Goal: Navigation & Orientation: Find specific page/section

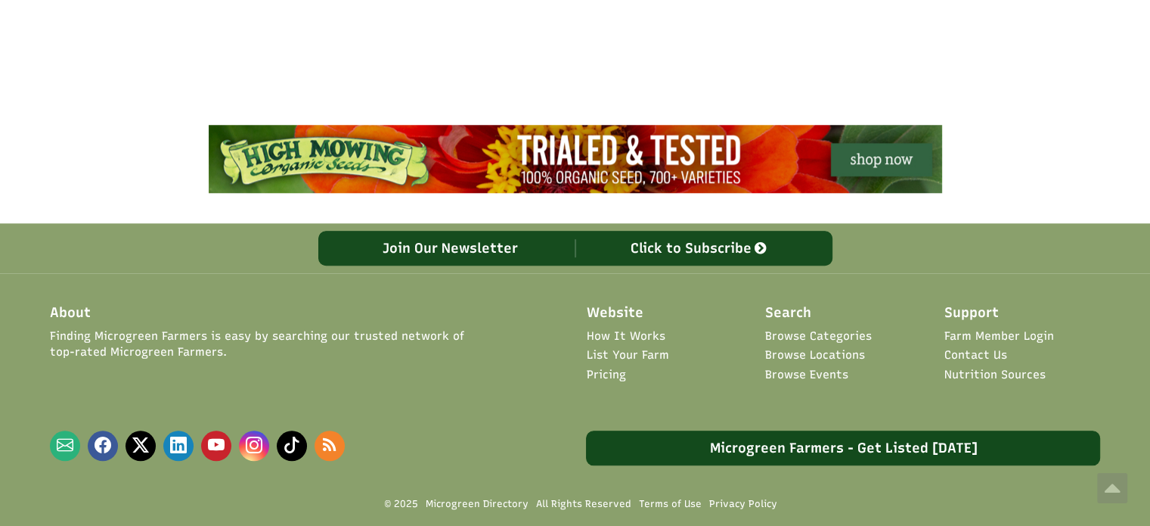
scroll to position [1465, 0]
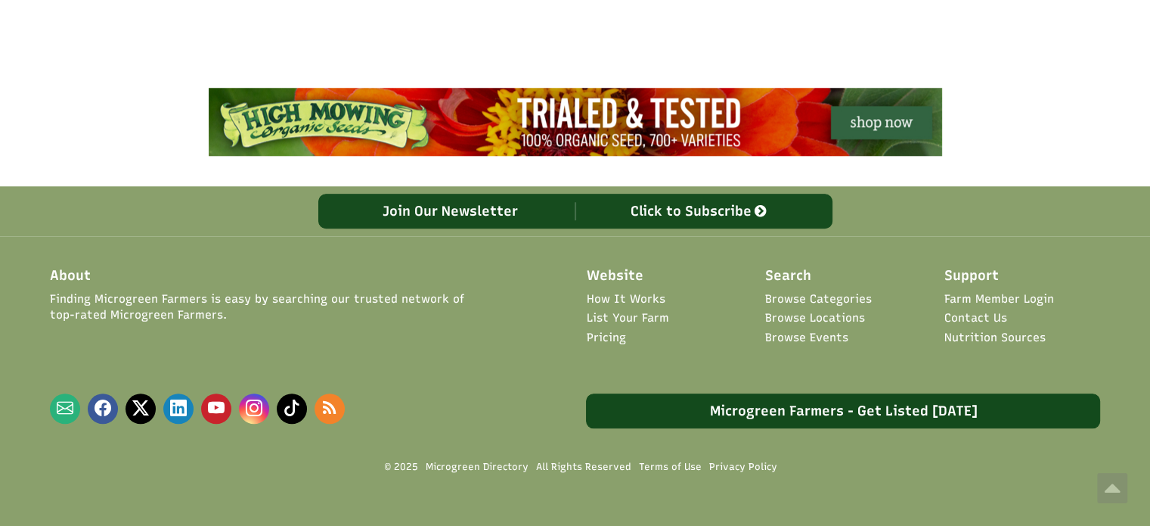
click at [829, 310] on link "Browse Locations" at bounding box center [815, 318] width 100 height 16
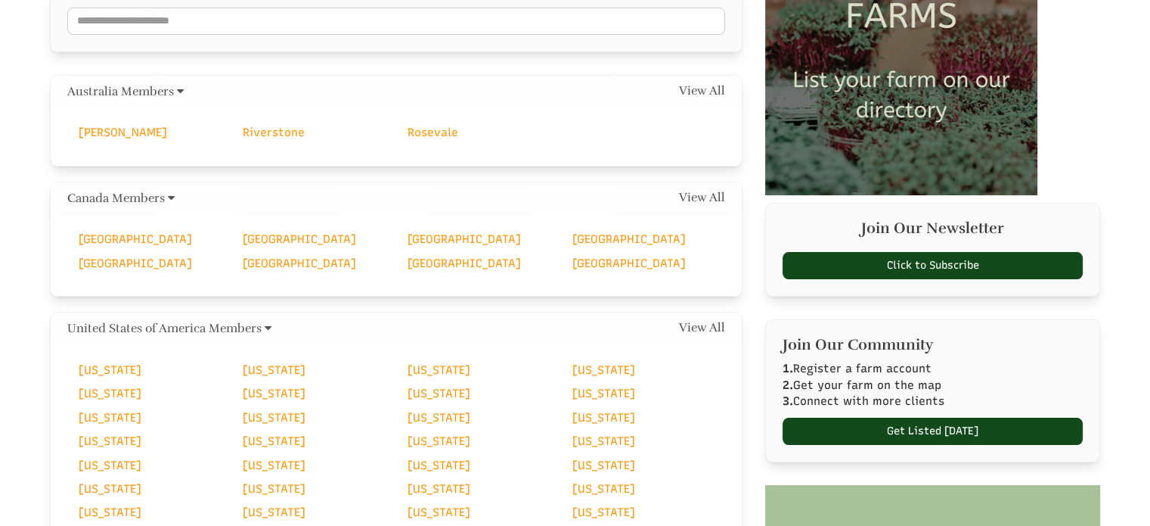
select select "Language Translate Widget"
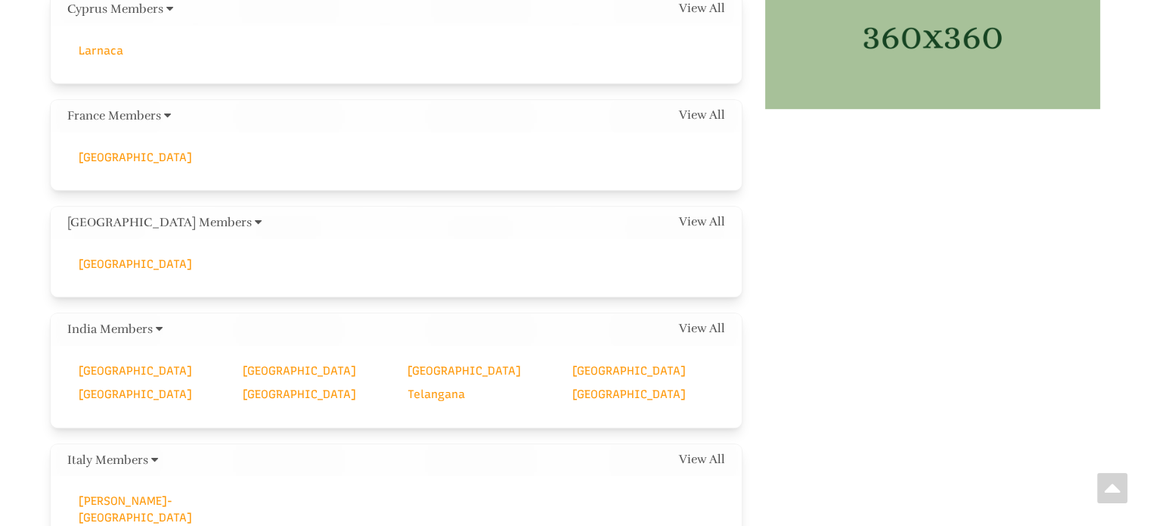
scroll to position [983, 0]
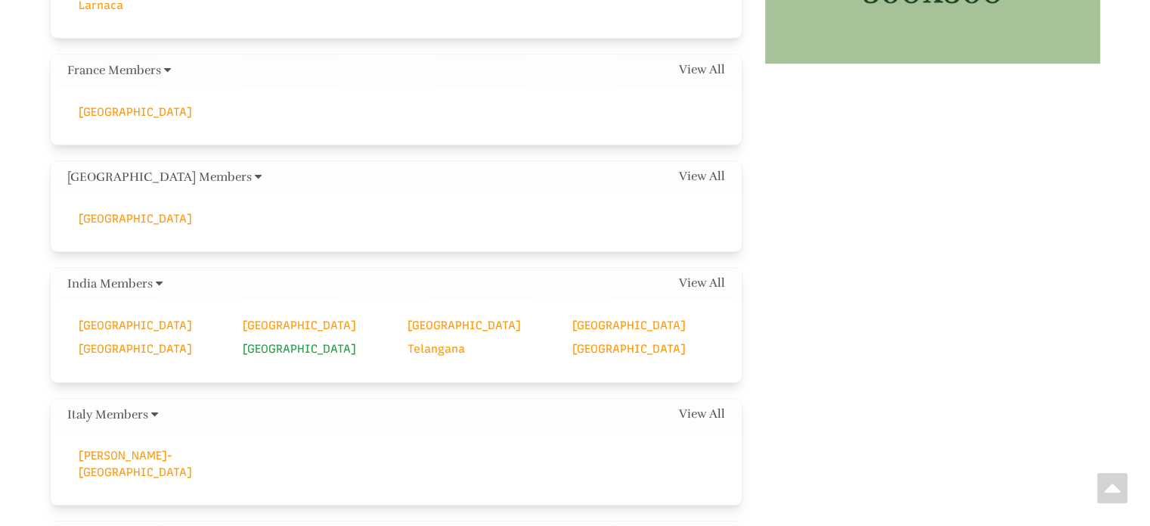
click at [277, 342] on link "[GEOGRAPHIC_DATA]" at bounding box center [299, 349] width 113 height 14
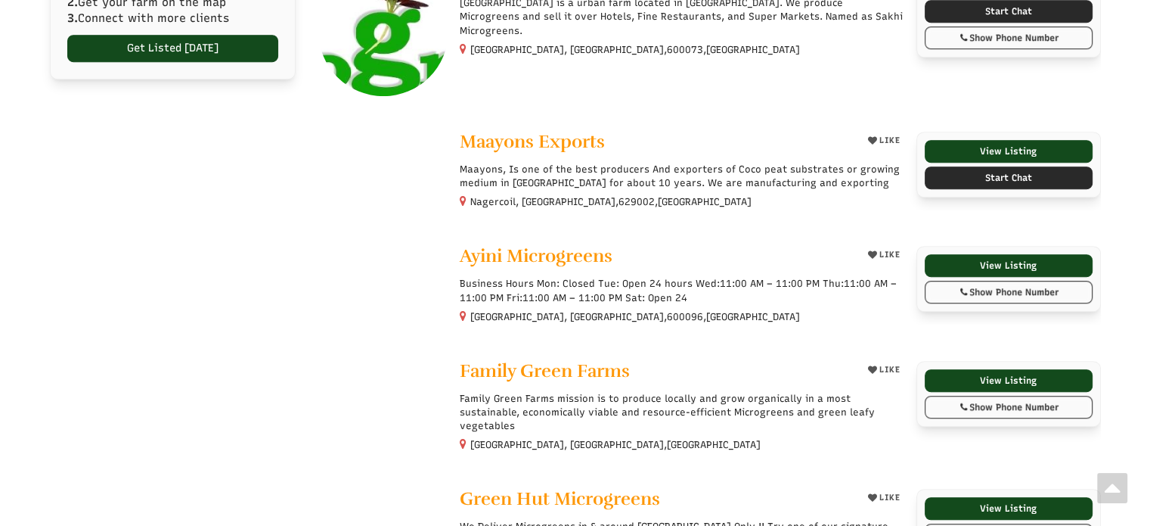
scroll to position [983, 0]
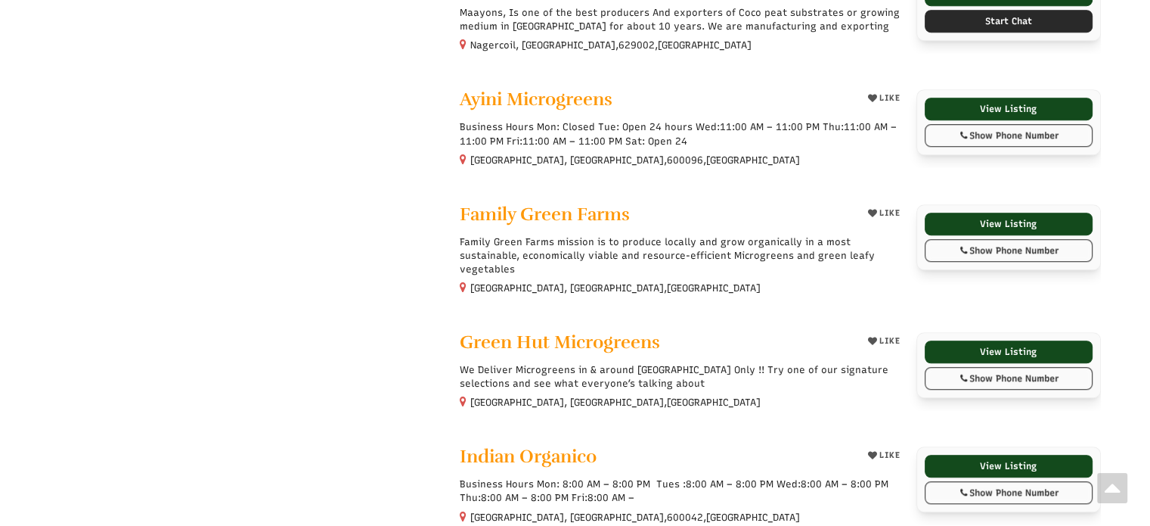
select select "Language Translate Widget"
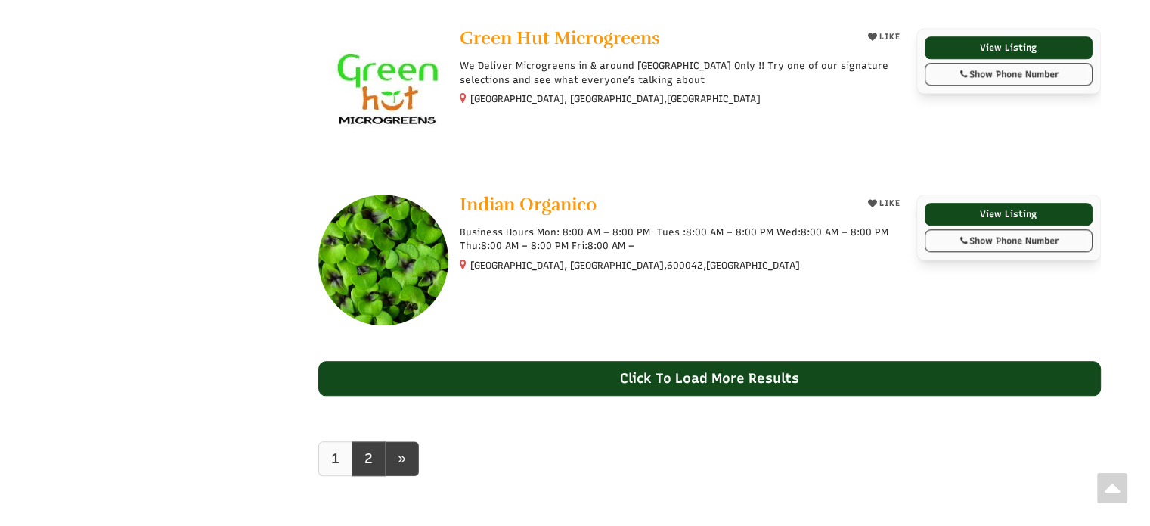
scroll to position [1406, 0]
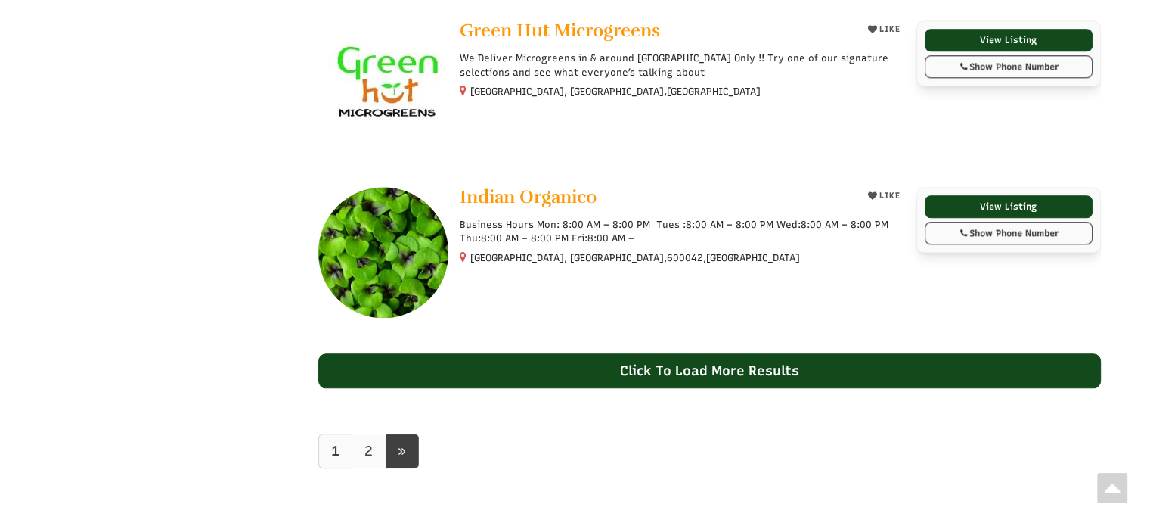
click at [368, 433] on link "2" at bounding box center [369, 450] width 34 height 35
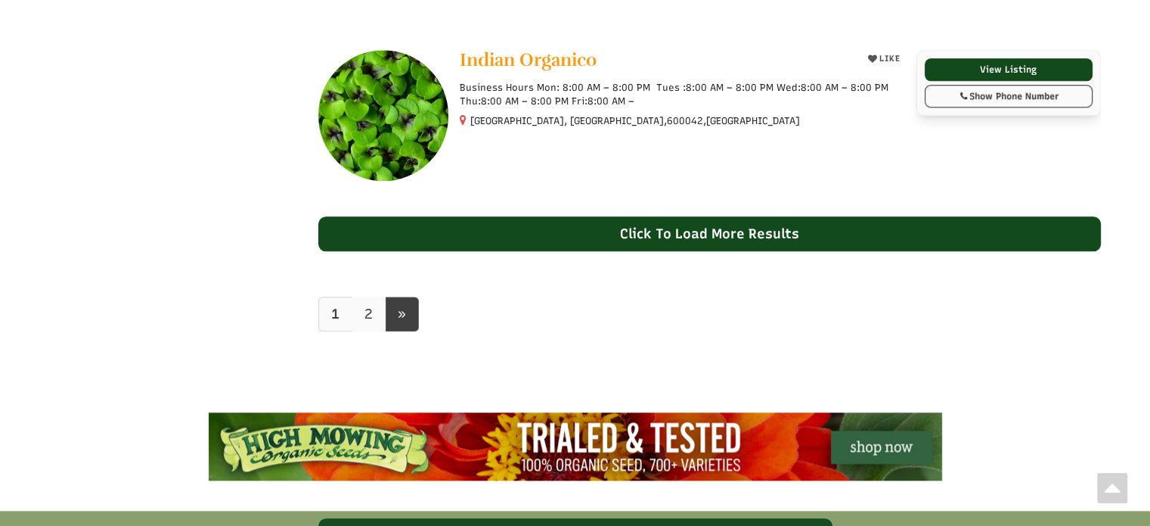
scroll to position [1633, 0]
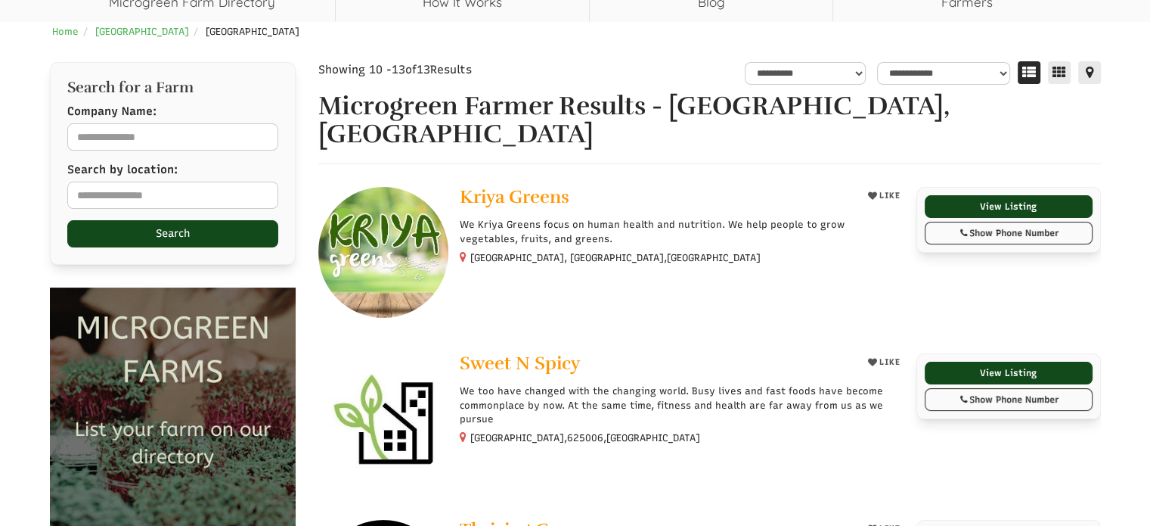
select select "Language Translate Widget"
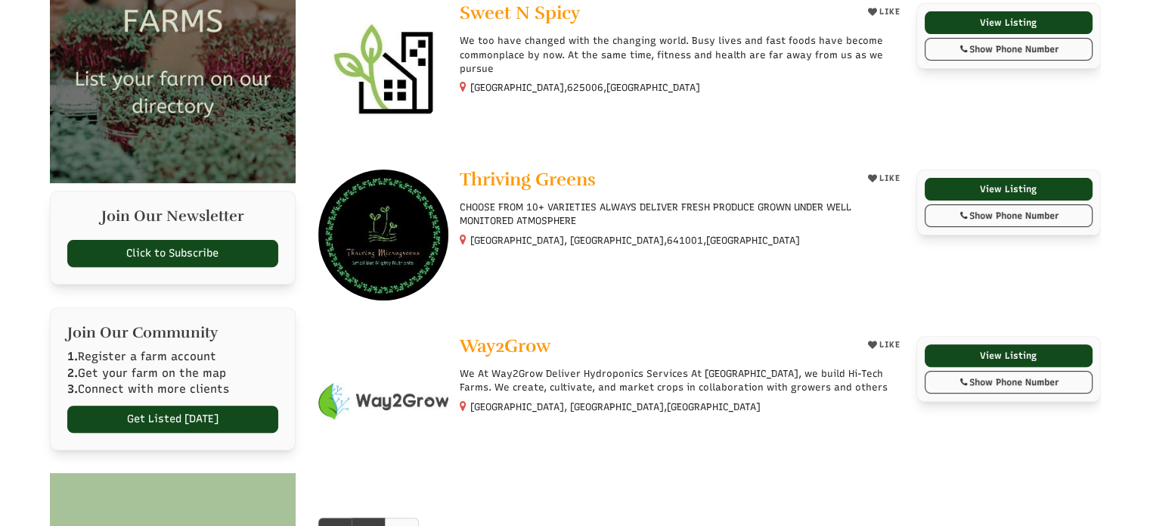
scroll to position [529, 0]
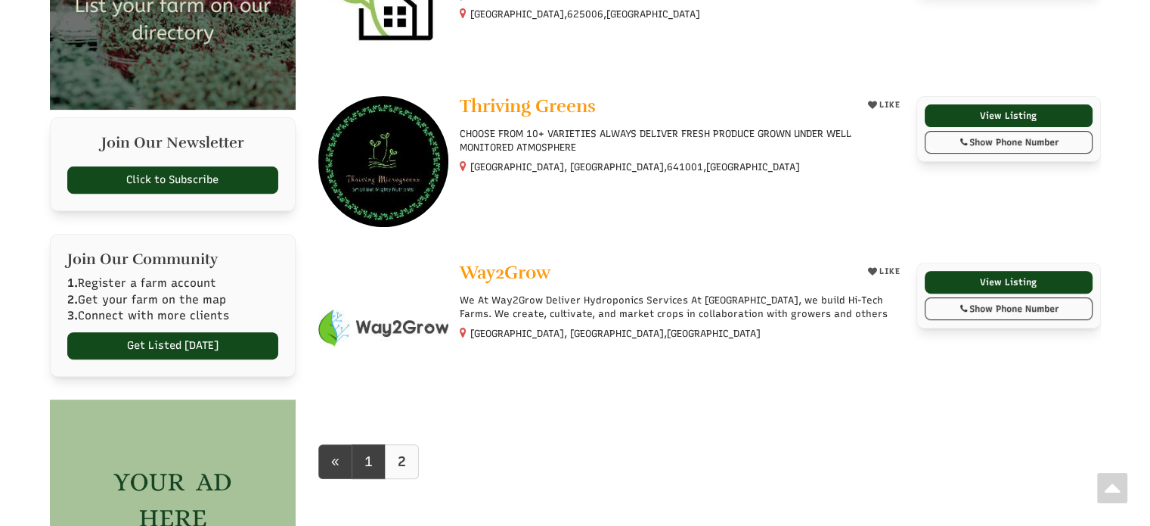
click at [1127, 236] on div "**********" at bounding box center [575, 121] width 1150 height 1047
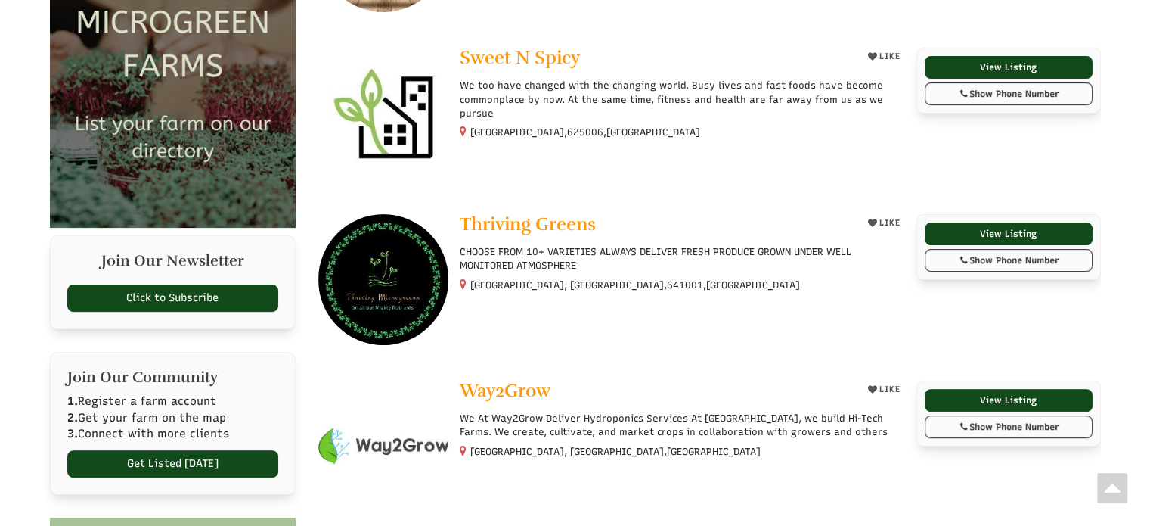
scroll to position [0, 0]
